Goal: Find specific page/section: Find specific page/section

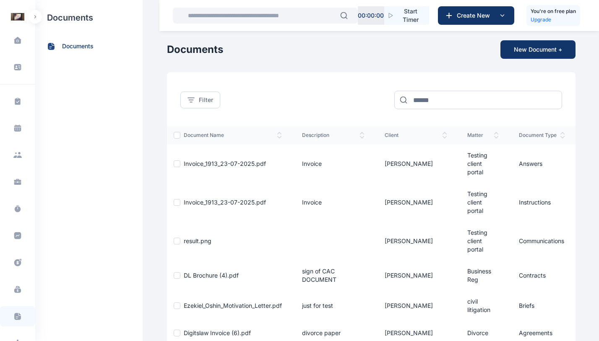
click at [17, 20] on img "button" at bounding box center [17, 16] width 13 height 13
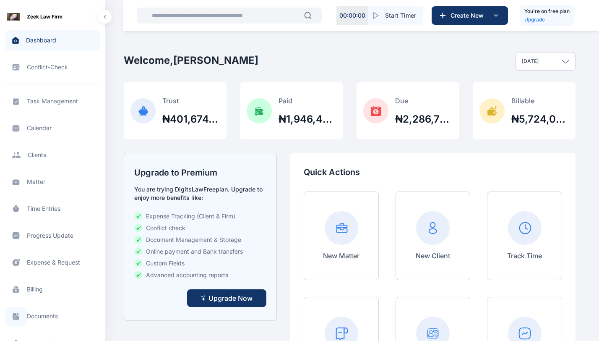
click at [18, 312] on icon at bounding box center [16, 316] width 8 height 9
